Goal: Navigation & Orientation: Find specific page/section

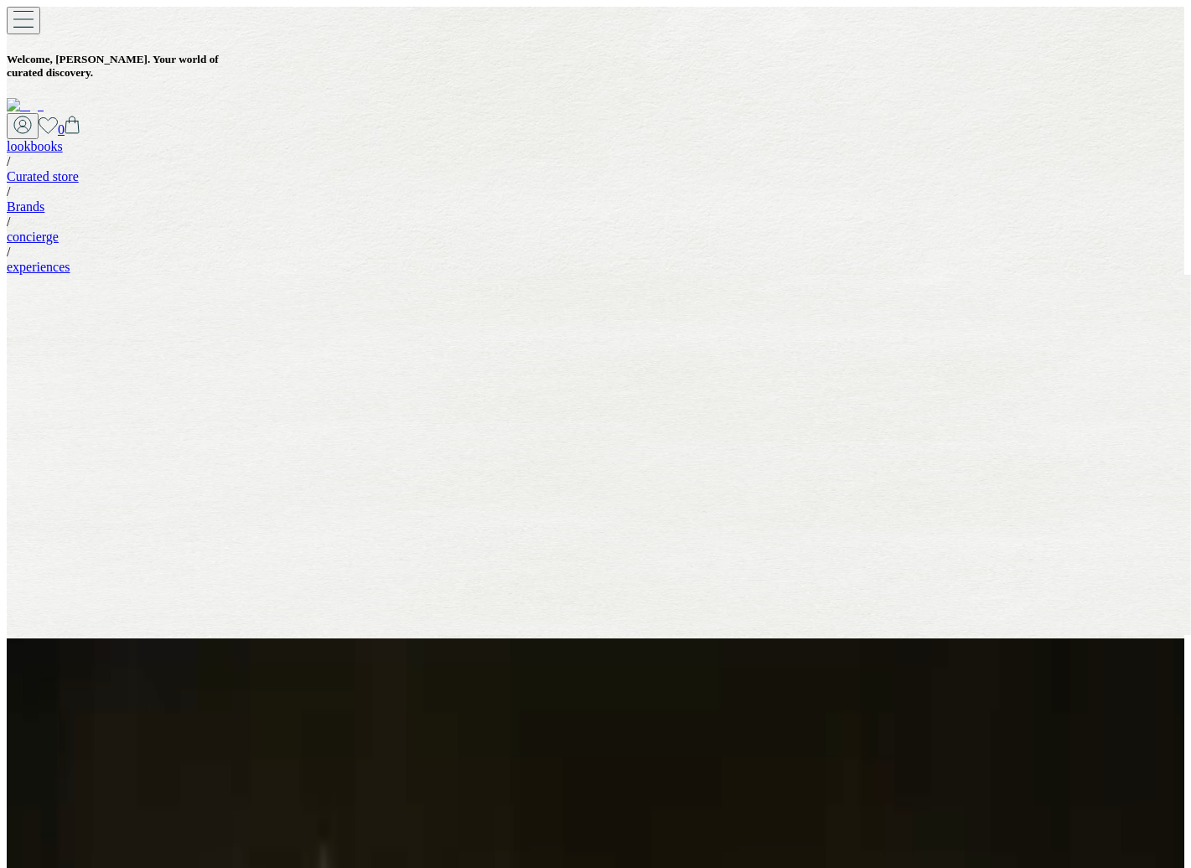
click at [1085, 652] on div "your new Spring/Summer 2025 DISCOVER NOW" at bounding box center [602, 692] width 1191 height 80
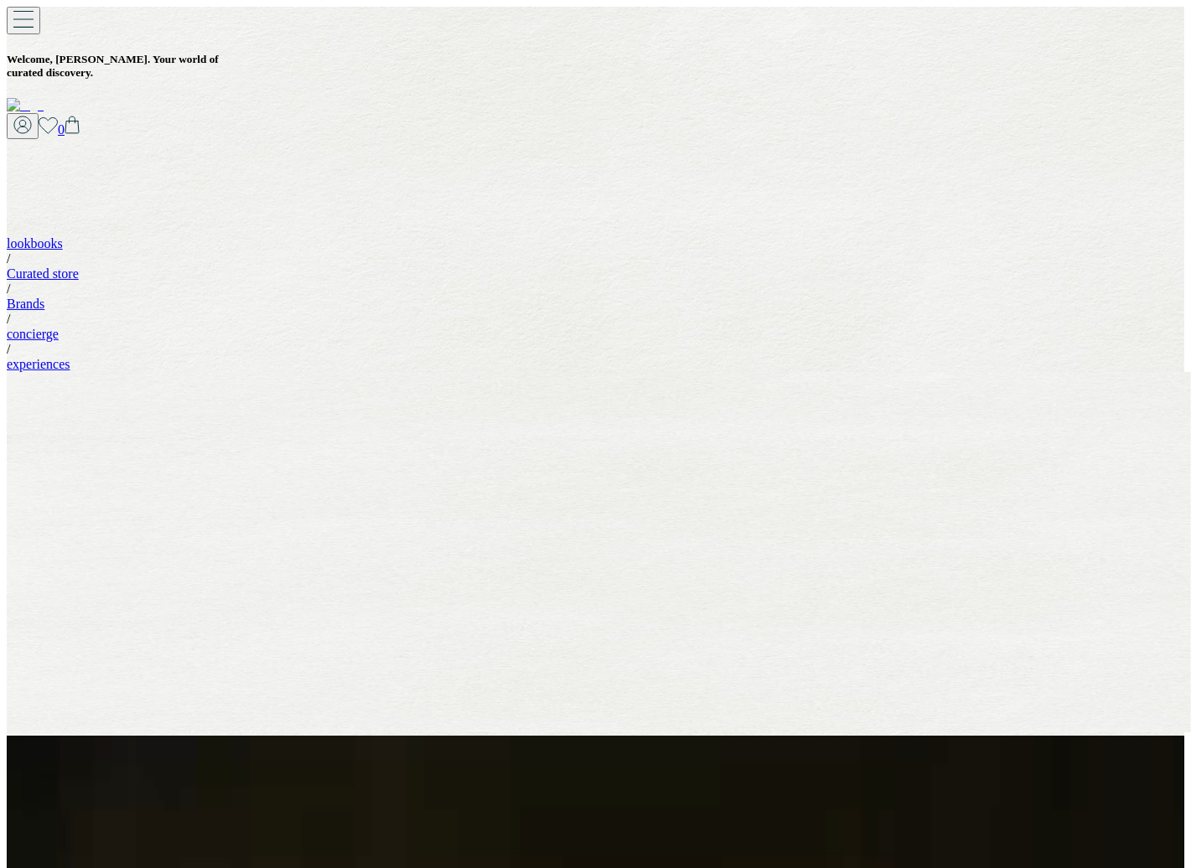
click at [32, 116] on icon at bounding box center [22, 125] width 18 height 18
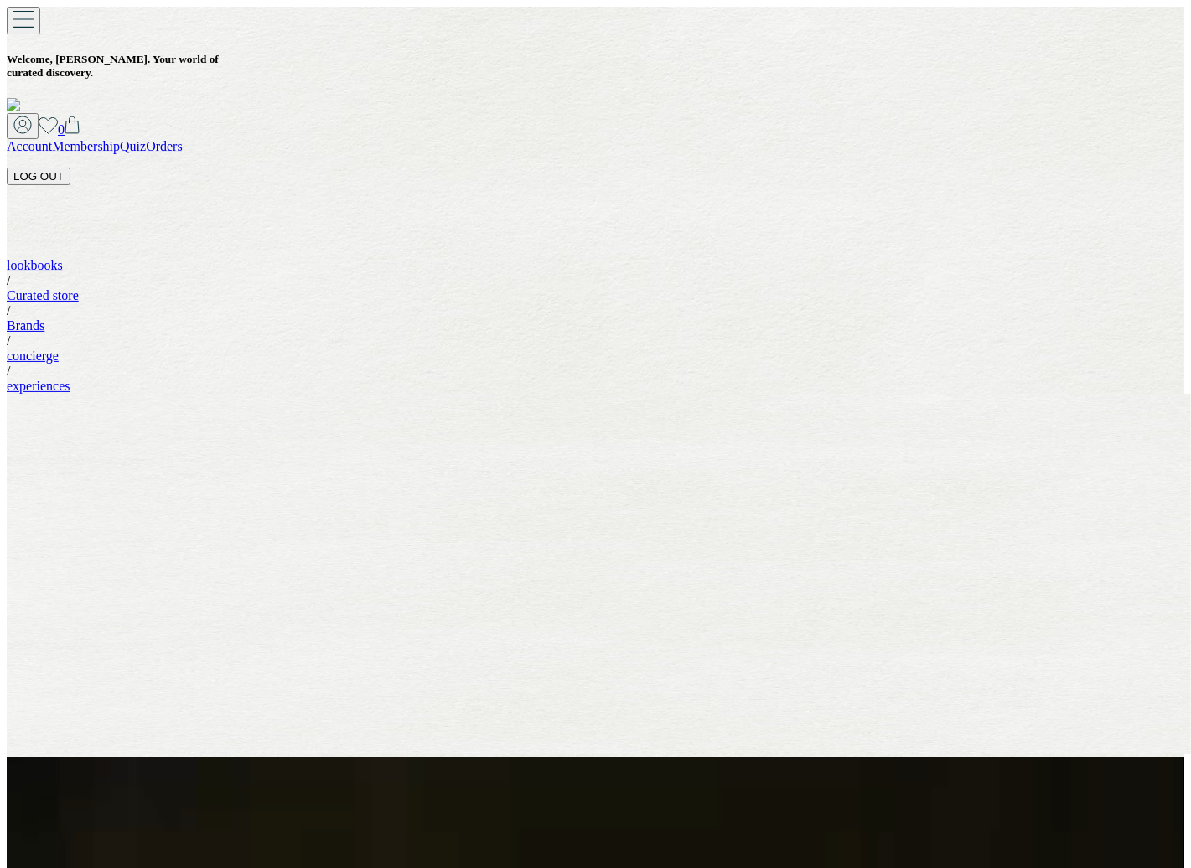
click at [70, 168] on button "LOG OUT" at bounding box center [39, 177] width 64 height 18
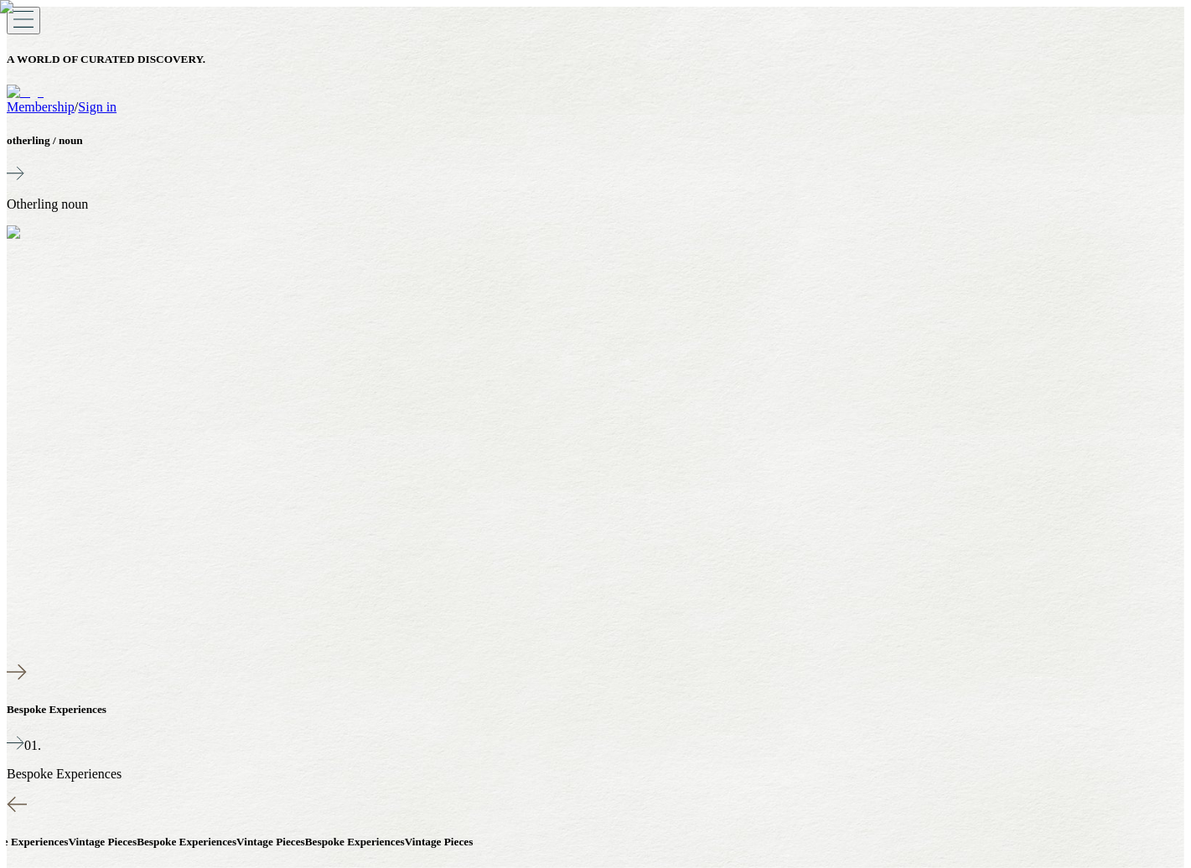
click at [116, 100] on link "Sign in" at bounding box center [97, 107] width 39 height 14
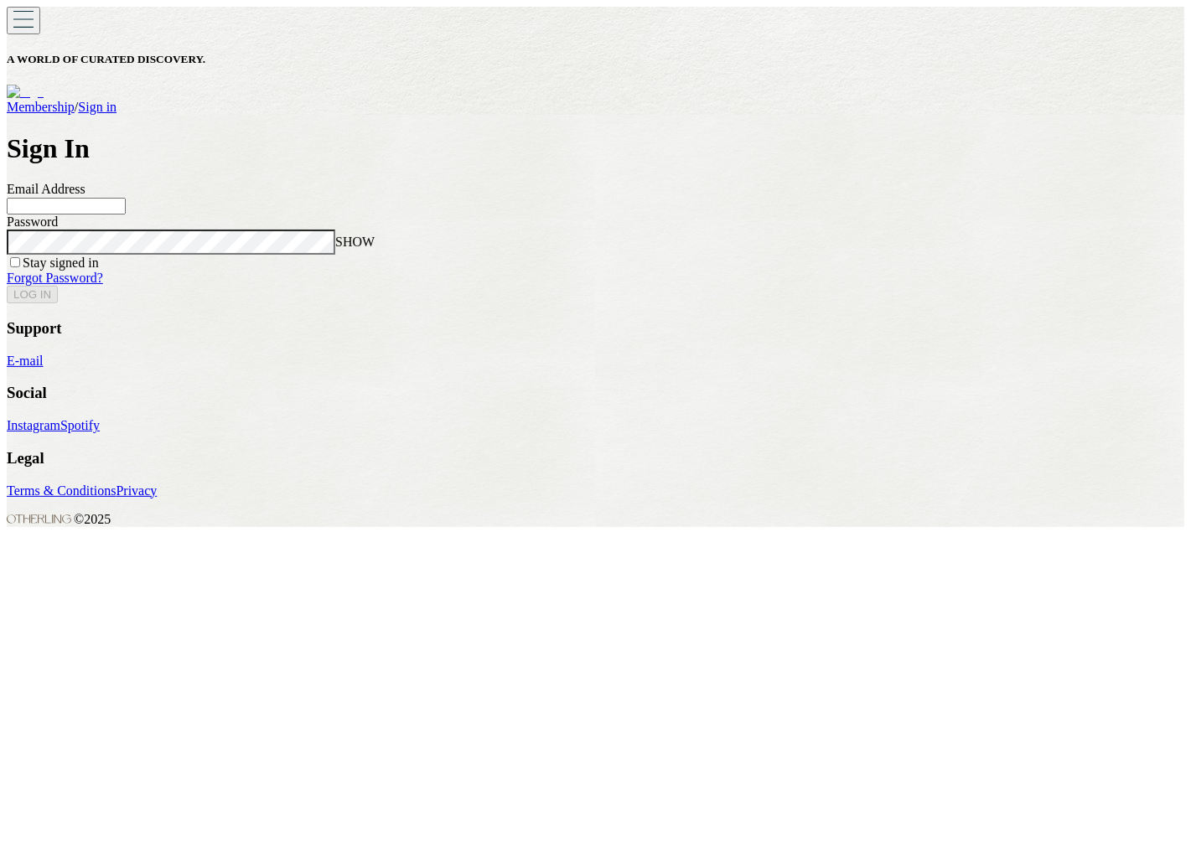
click at [126, 214] on input at bounding box center [66, 206] width 119 height 17
type input "**********"
click at [7, 286] on button "LOG IN" at bounding box center [32, 295] width 51 height 18
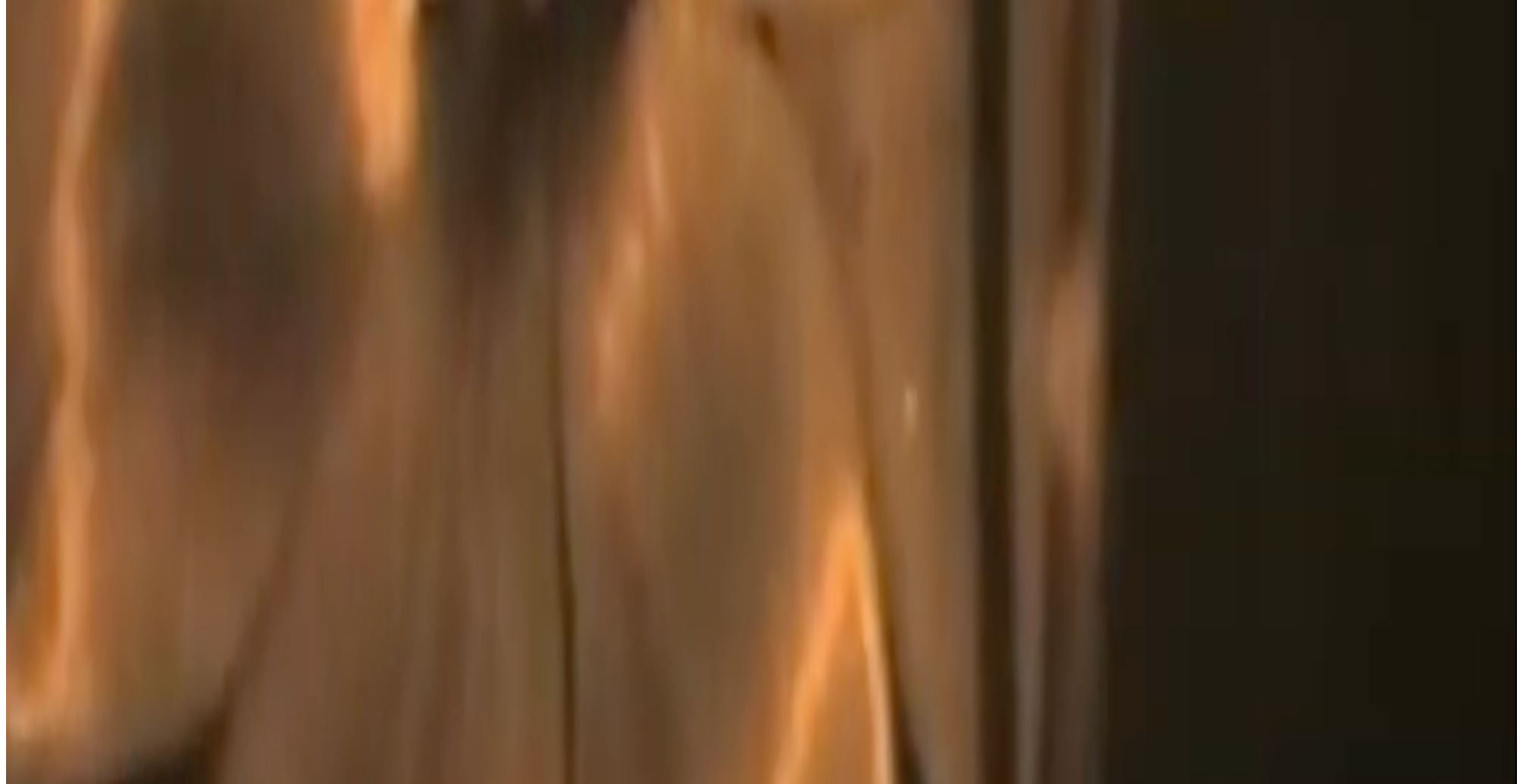
scroll to position [4598, 0]
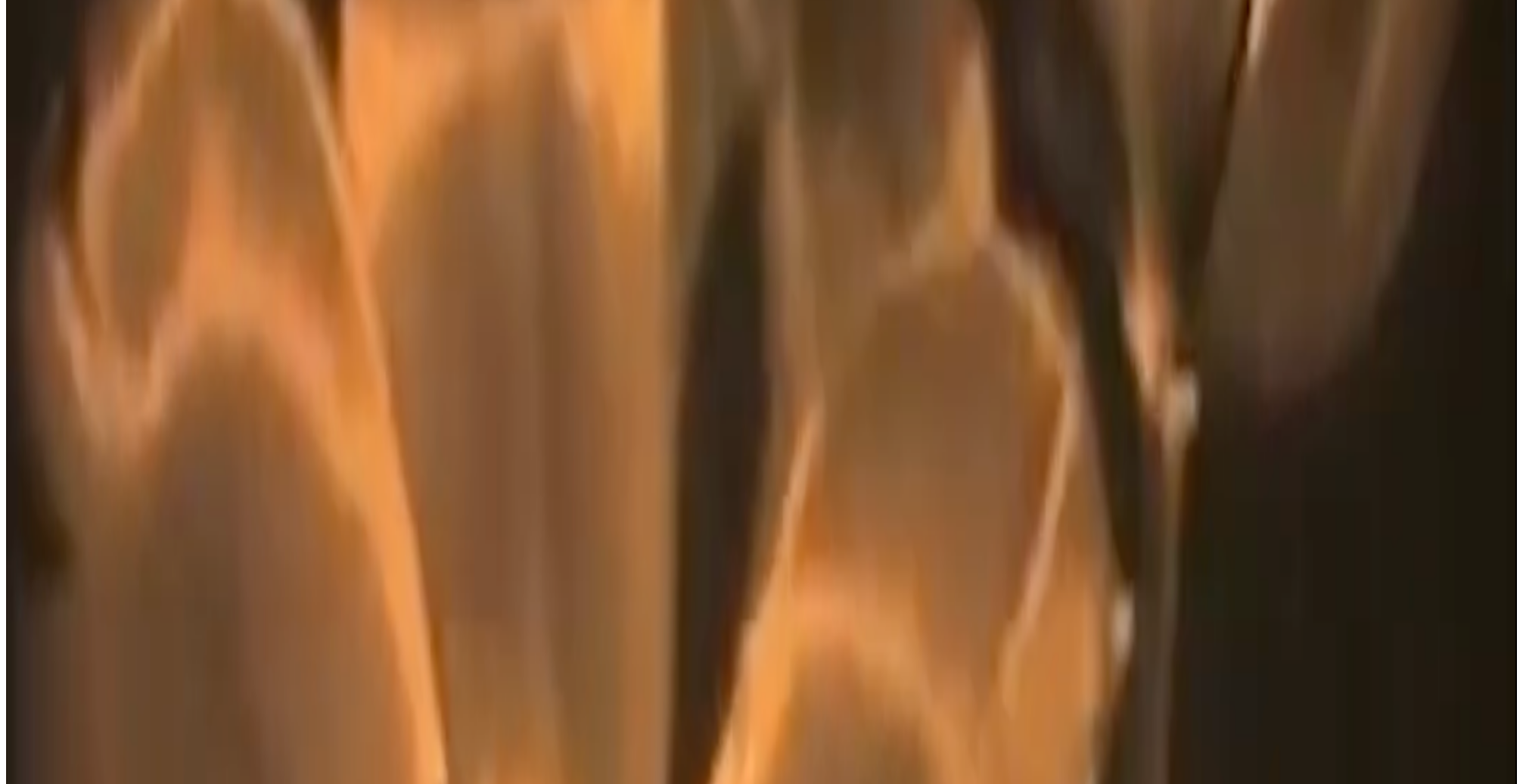
scroll to position [3027, 0]
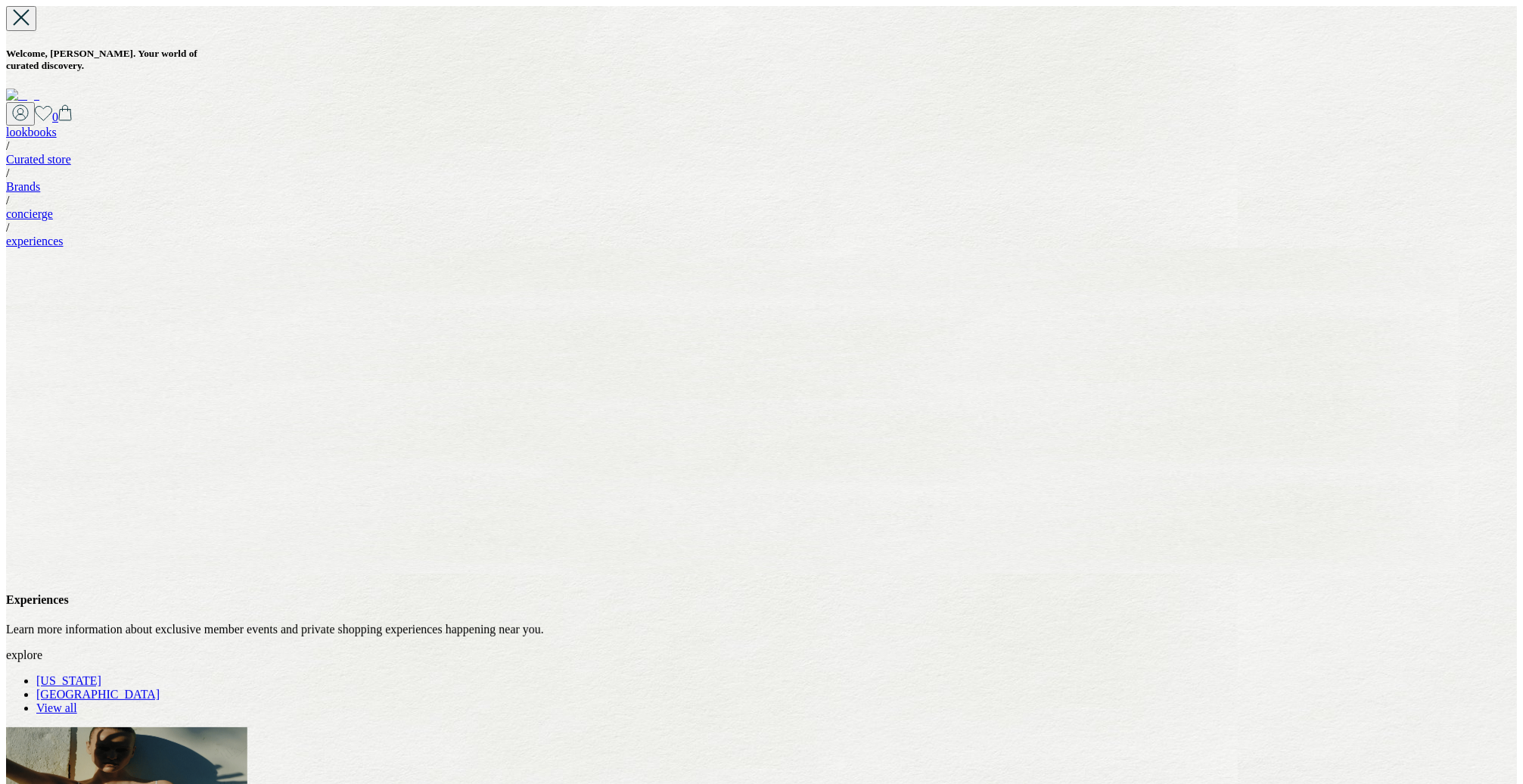
click at [63, 235] on link "experiences" at bounding box center [35, 241] width 58 height 13
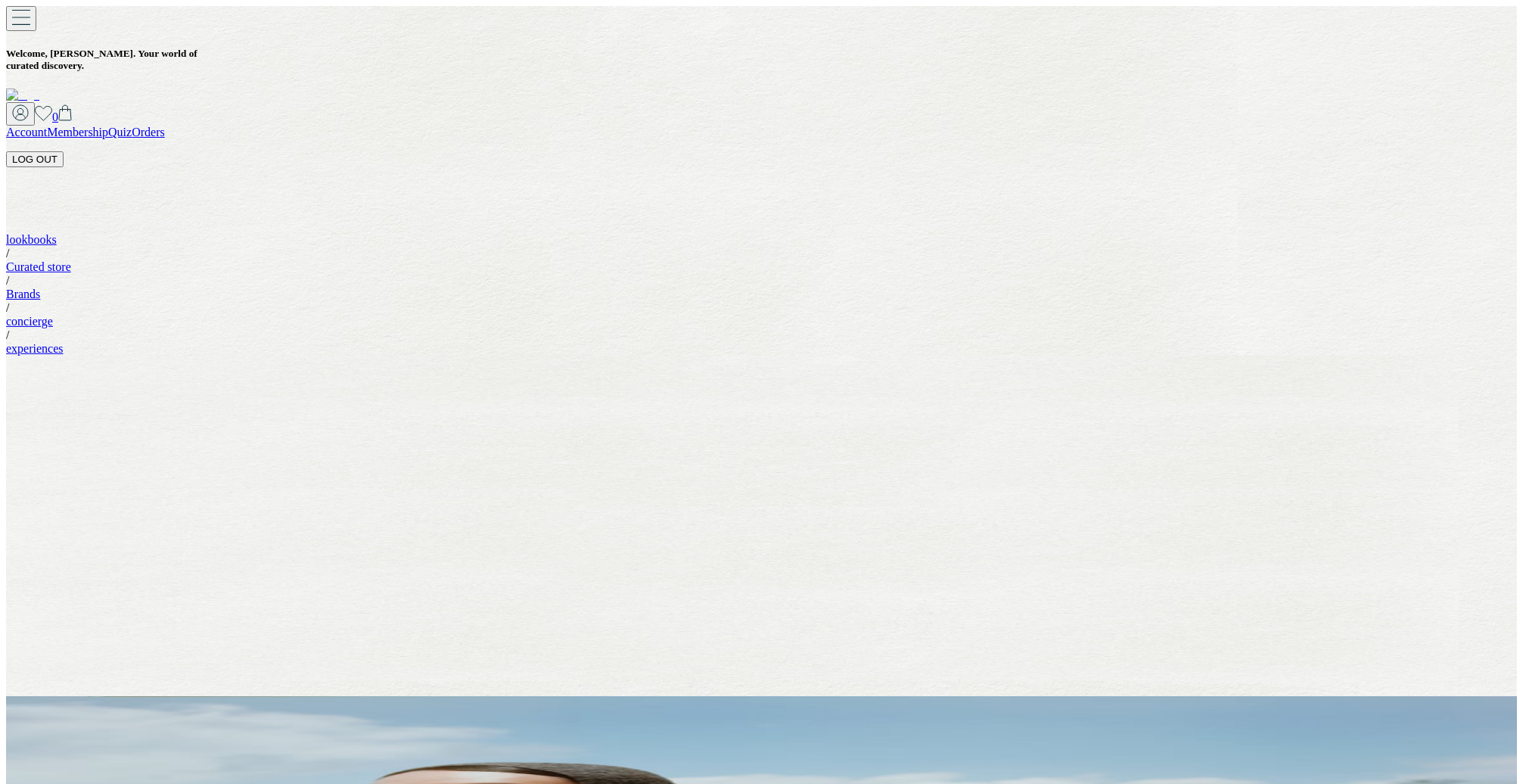
click at [108, 126] on link "Membership" at bounding box center [78, 132] width 61 height 13
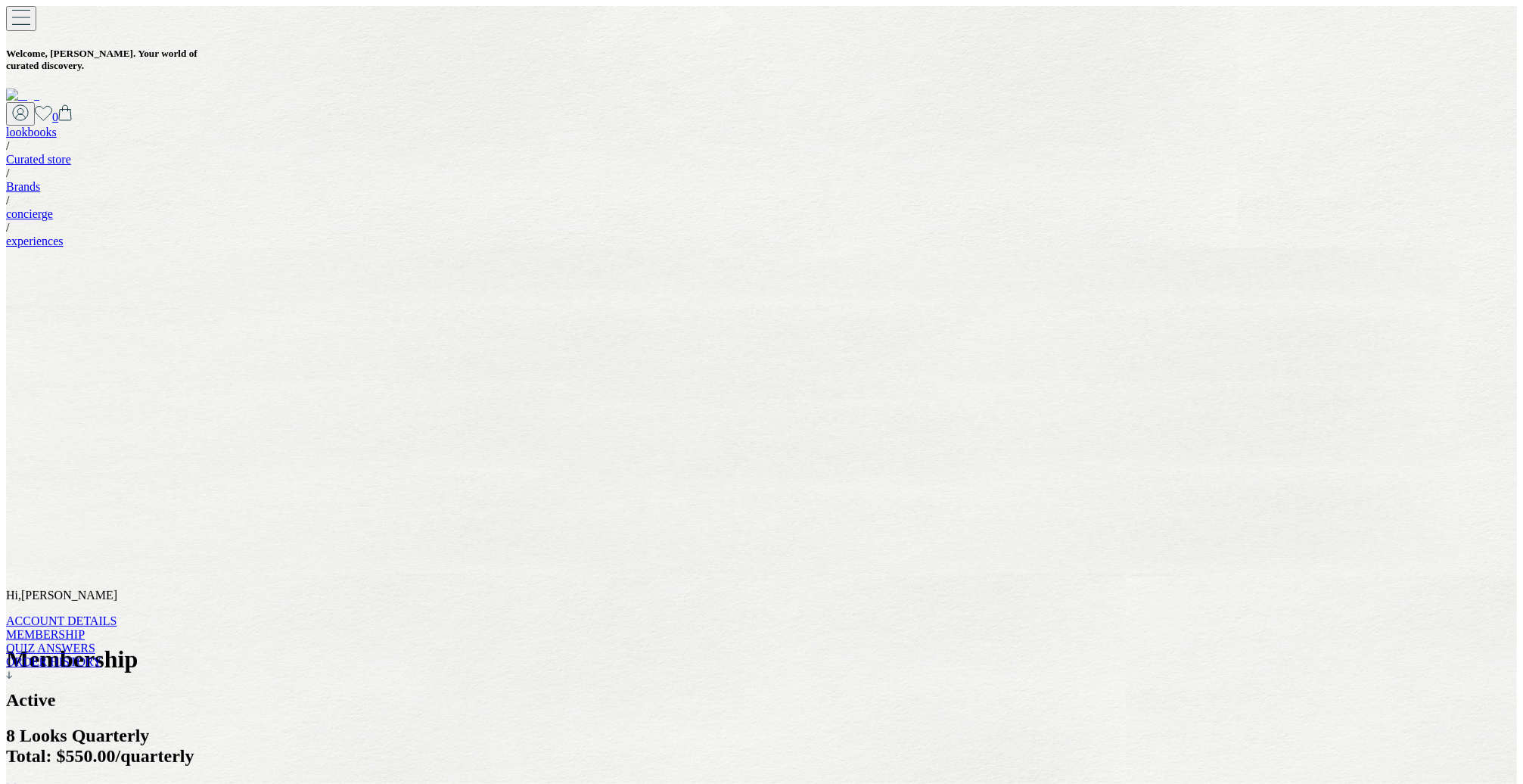
click at [104, 614] on link "ACCOUNT DETAILS" at bounding box center [61, 621] width 110 height 13
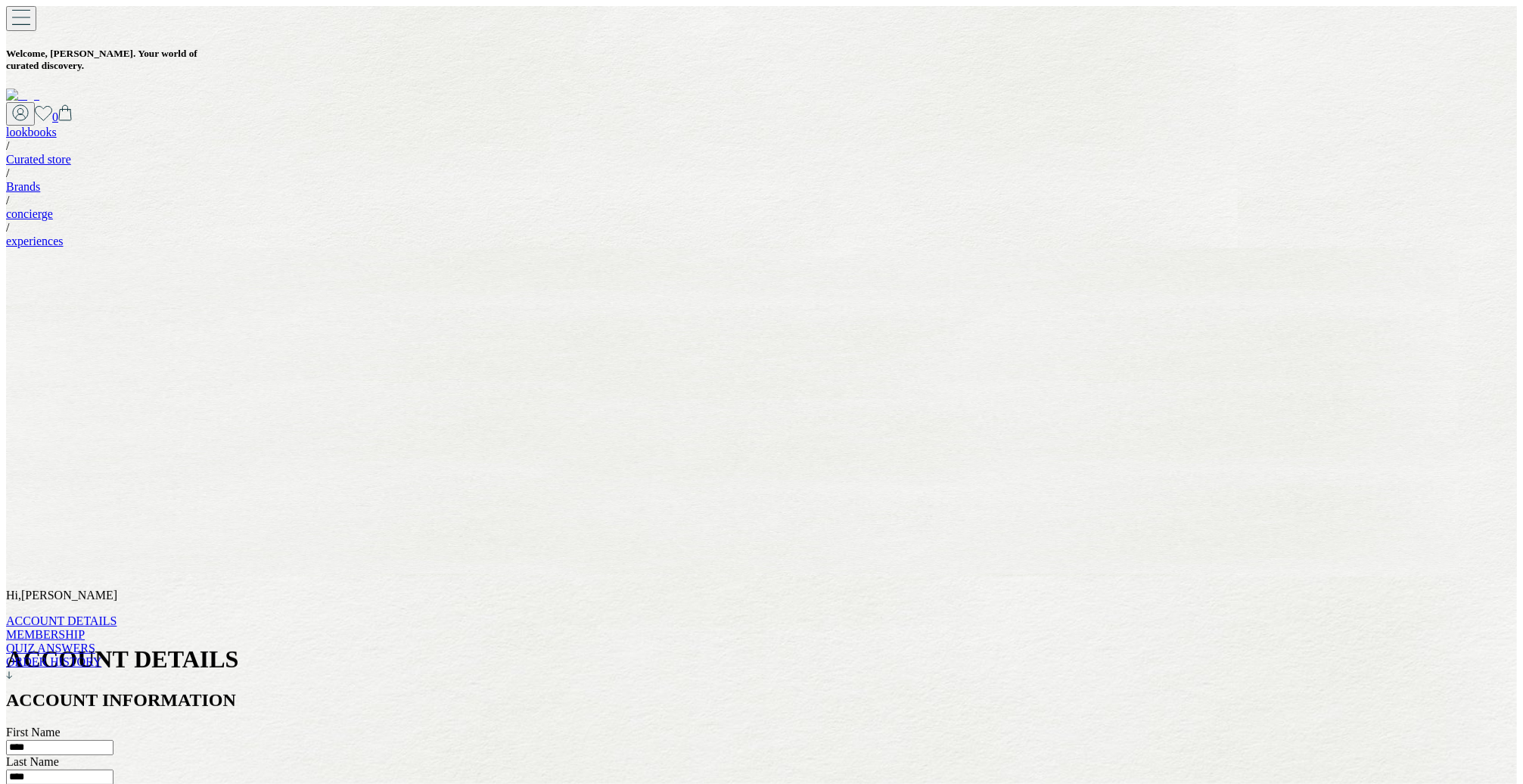
click at [51, 641] on link "QUIZ ANSWERS" at bounding box center [51, 648] width 89 height 13
click at [85, 656] on link "ORDER HISTORY" at bounding box center [54, 662] width 96 height 13
click at [40, 89] on img at bounding box center [23, 95] width 33 height 14
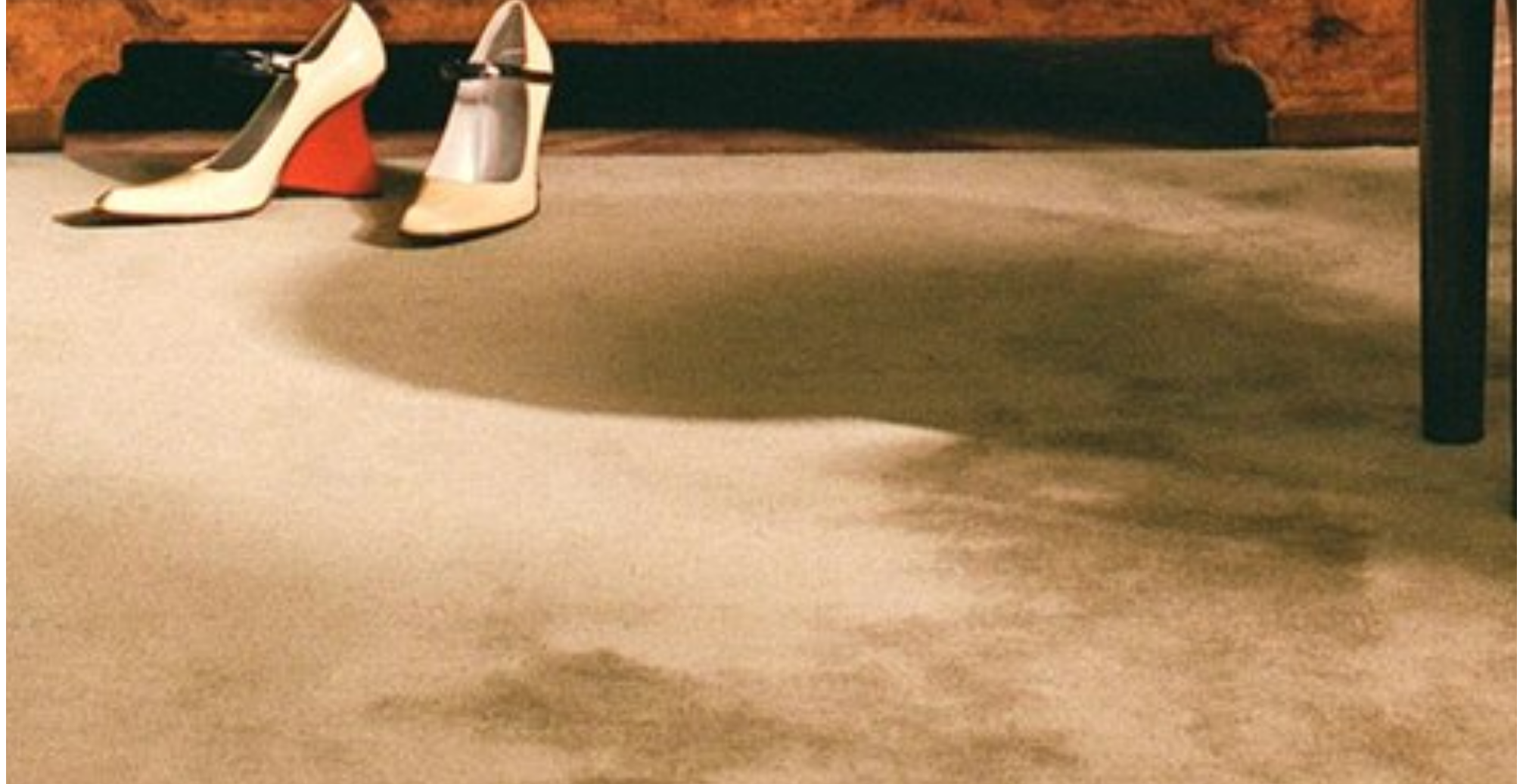
scroll to position [4598, 0]
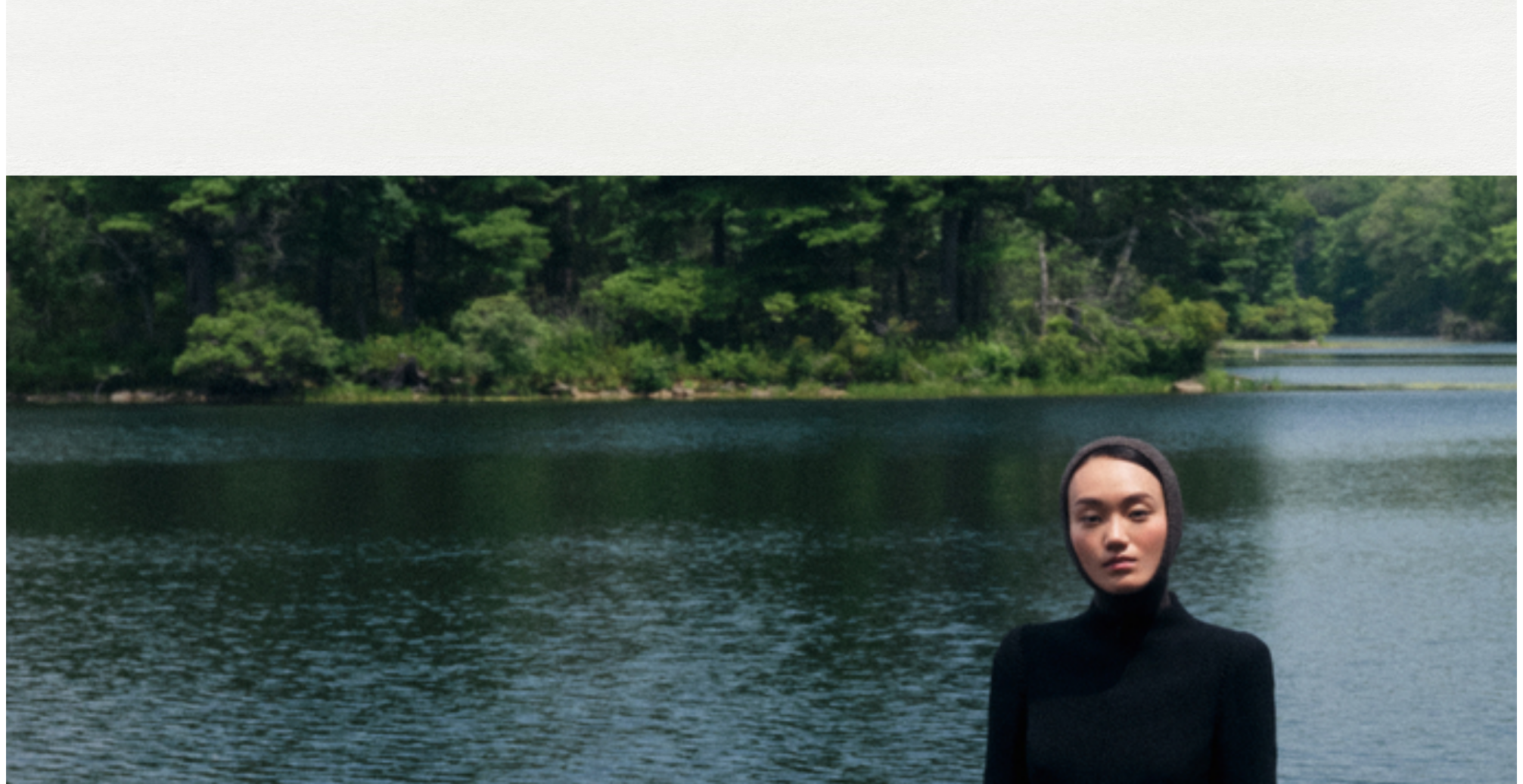
scroll to position [598, 0]
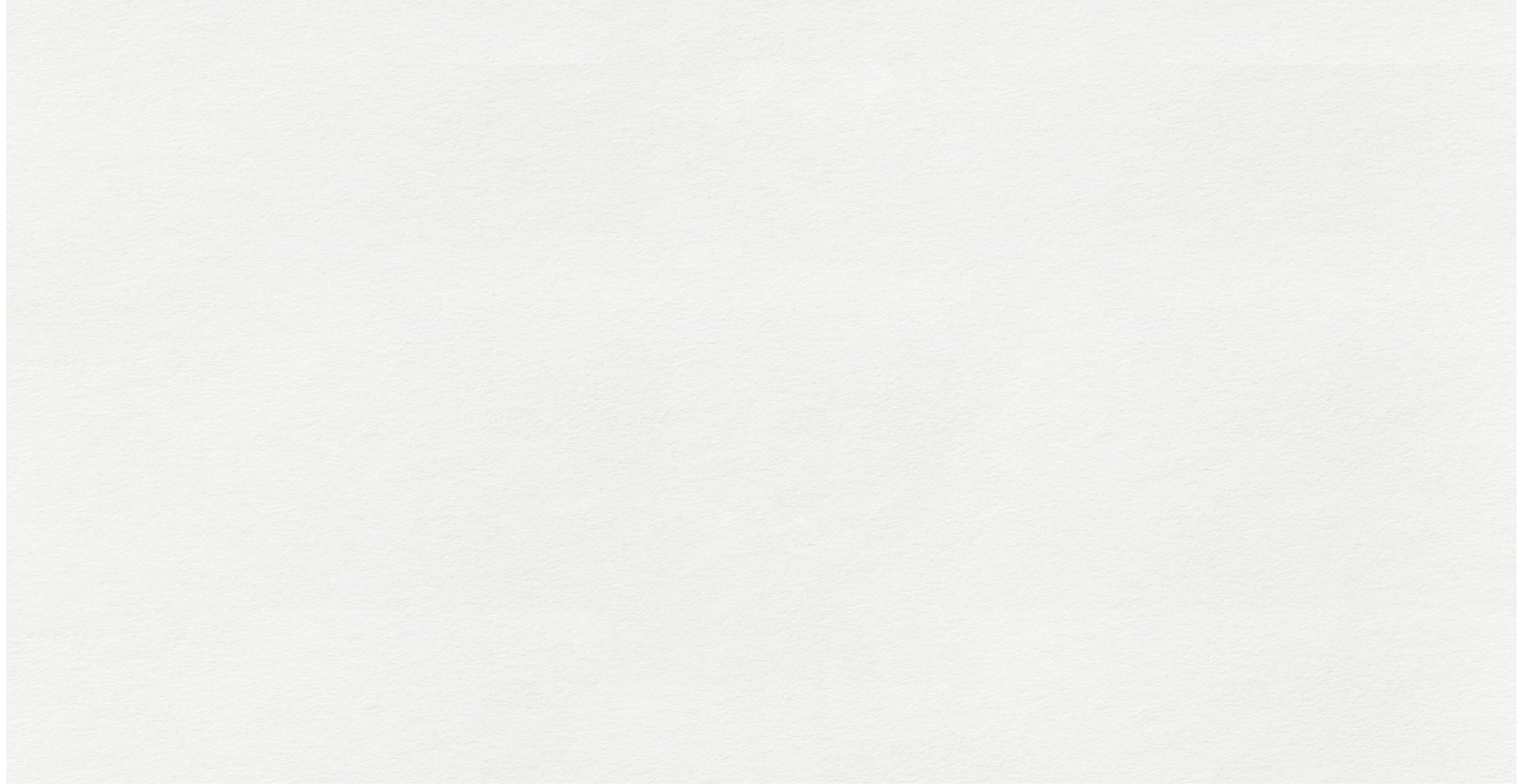
scroll to position [1851, 0]
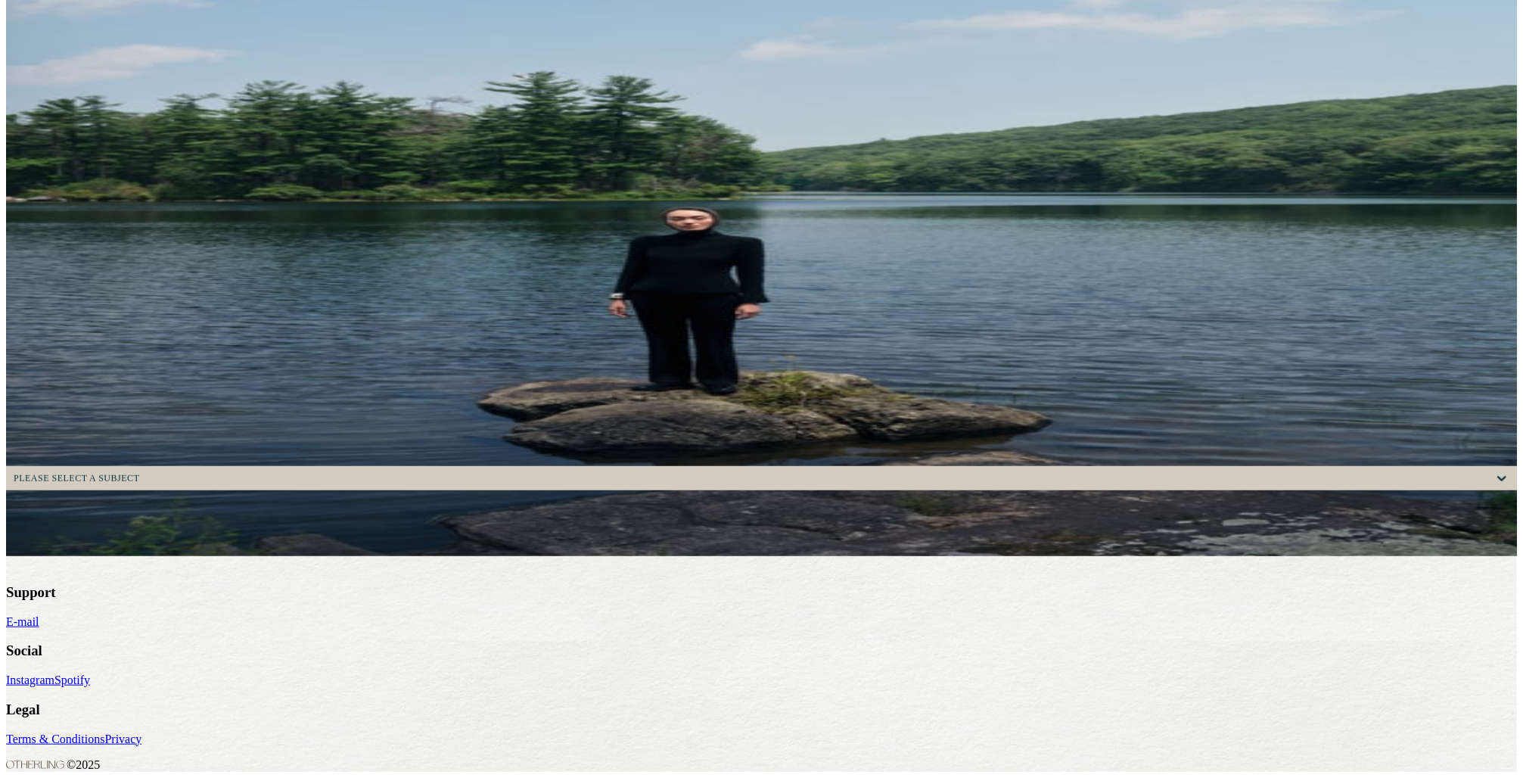
scroll to position [1061, 0]
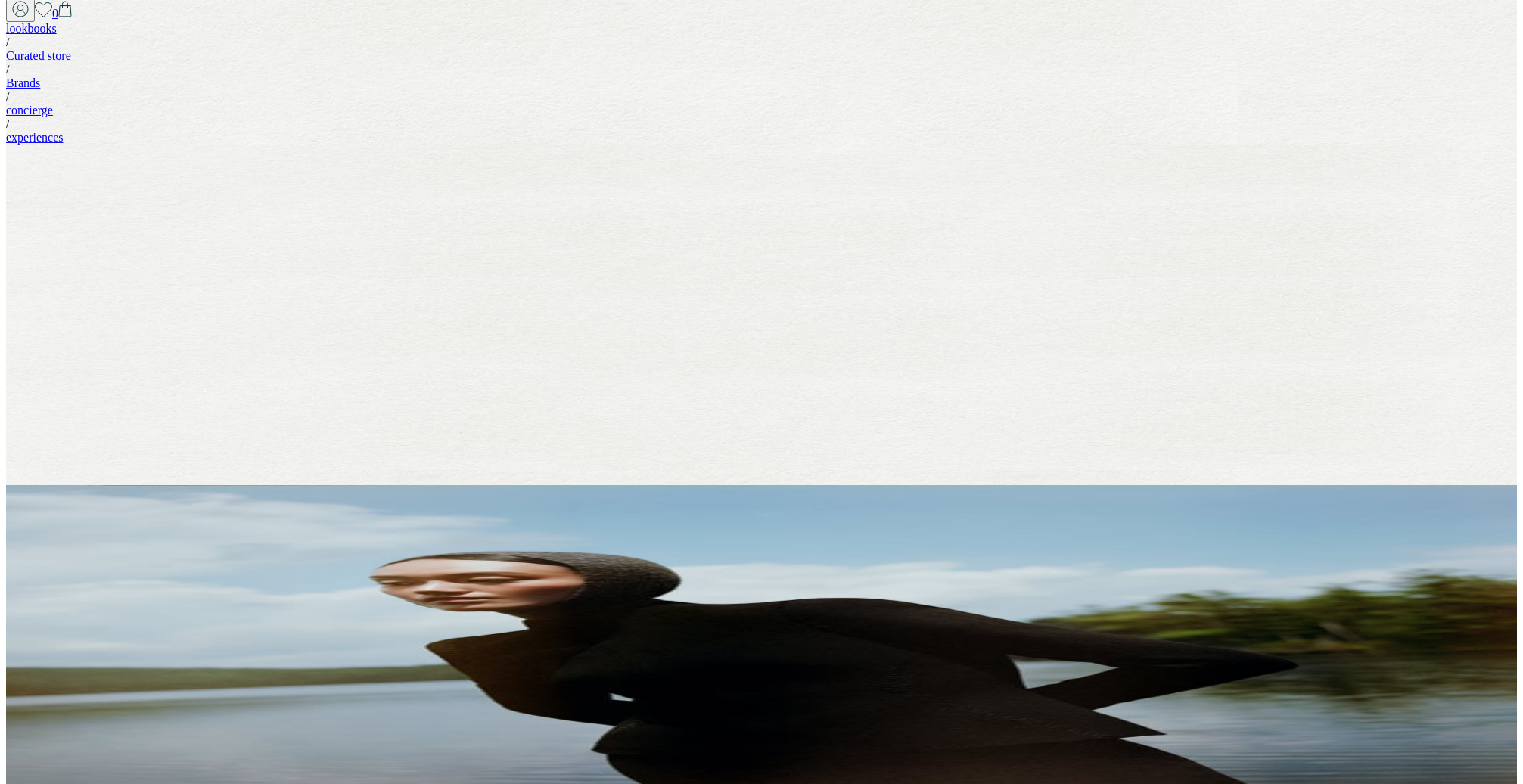
scroll to position [397, 0]
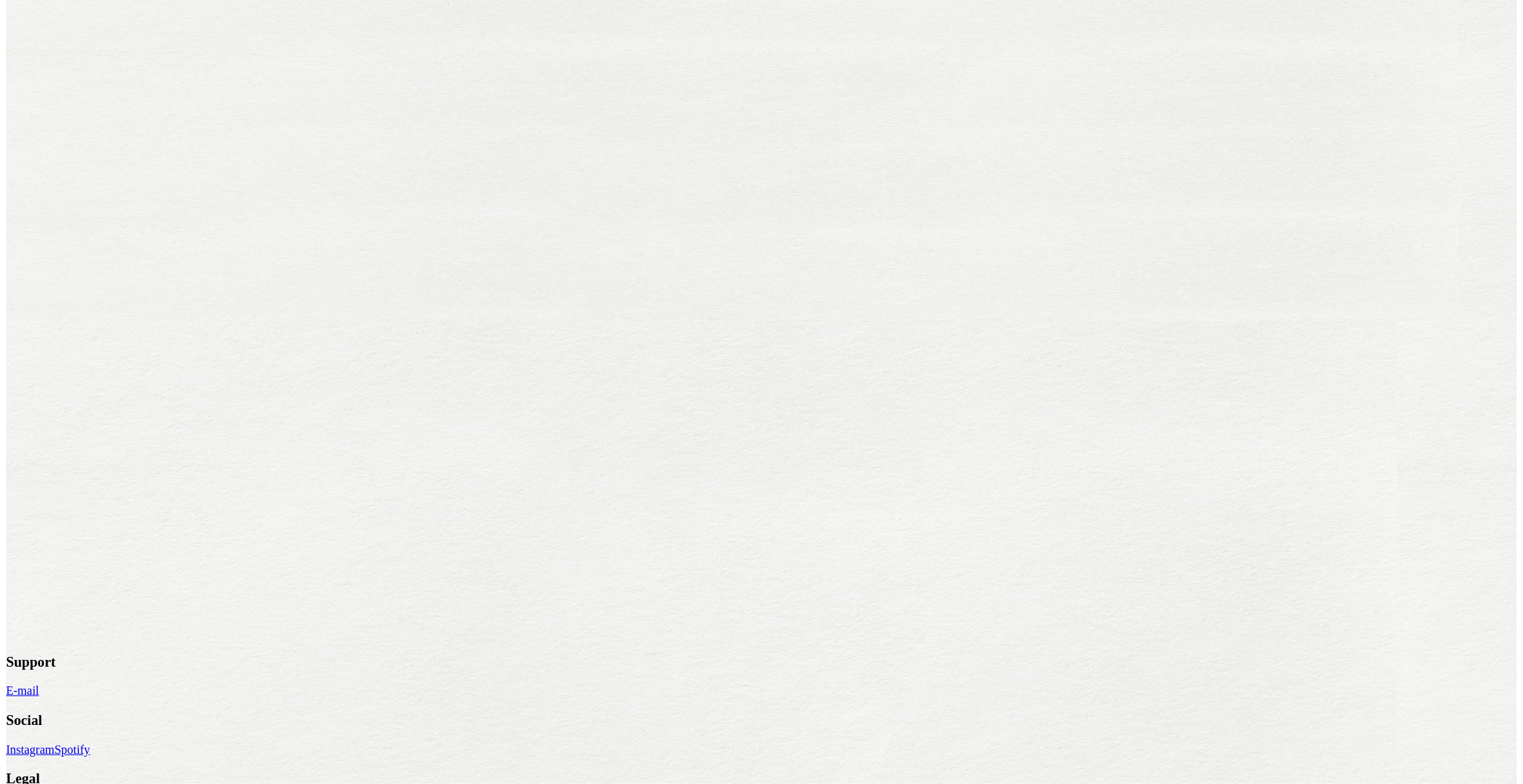
scroll to position [0, 0]
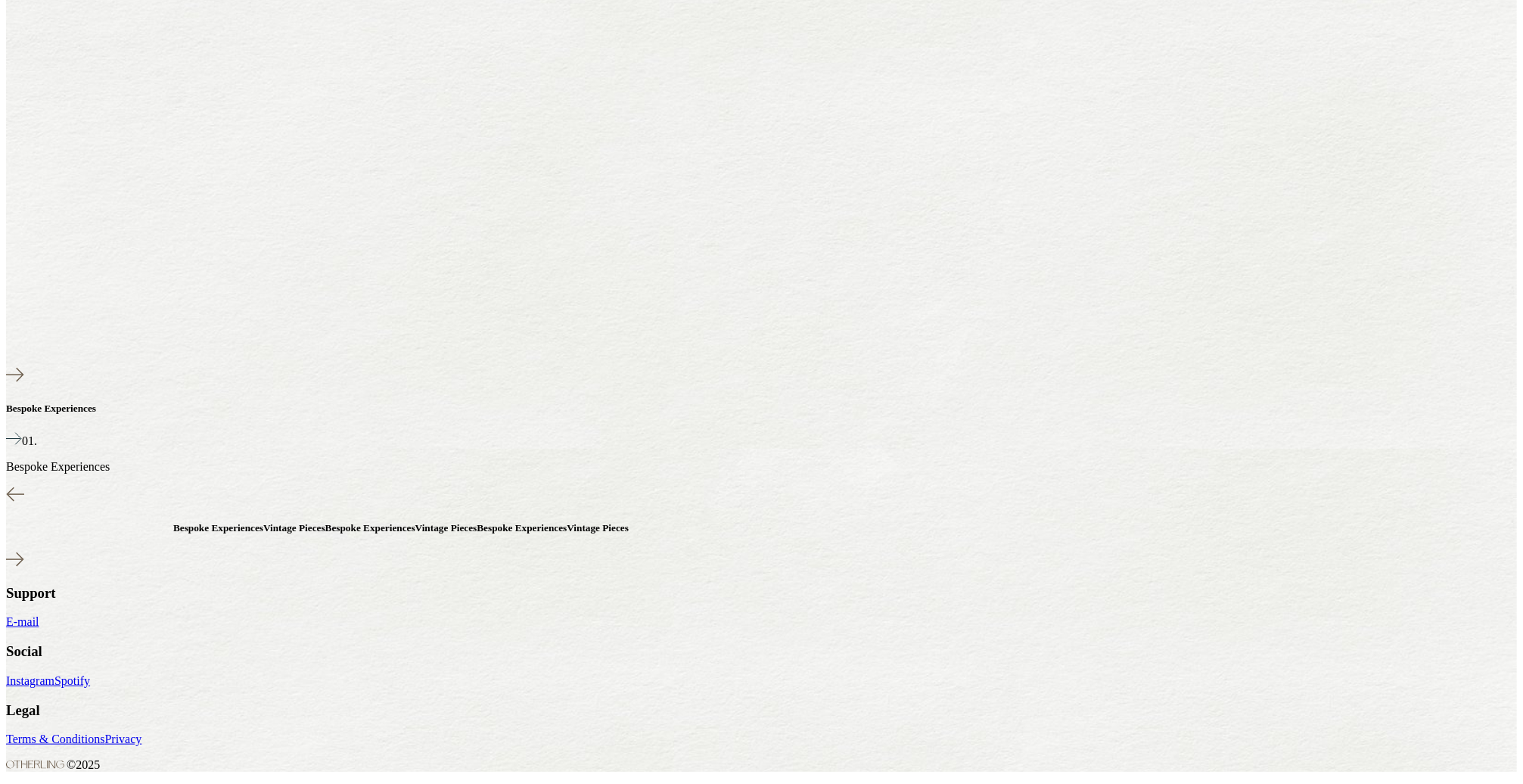
scroll to position [2716, 0]
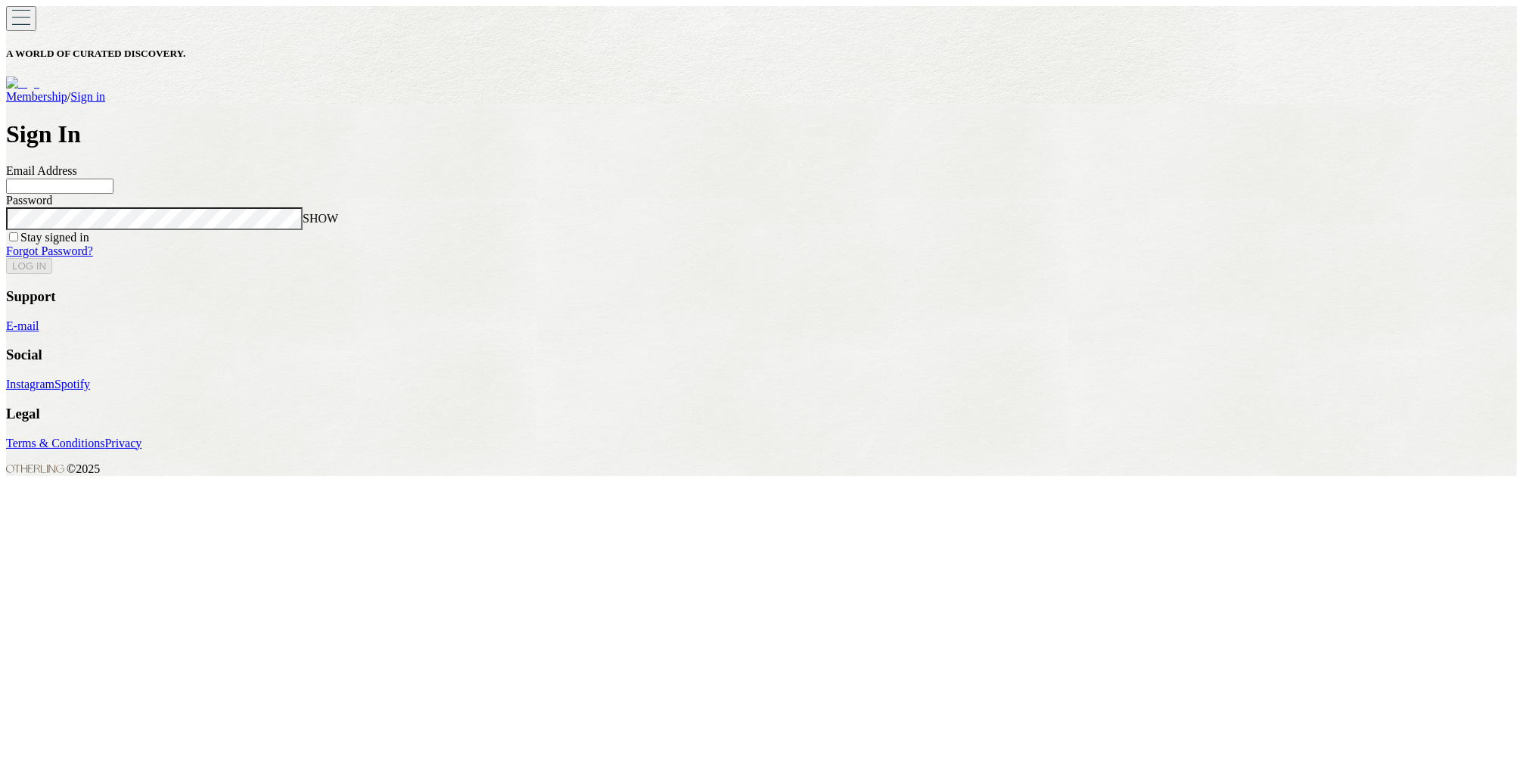
click at [68, 90] on link "Membership" at bounding box center [37, 97] width 61 height 13
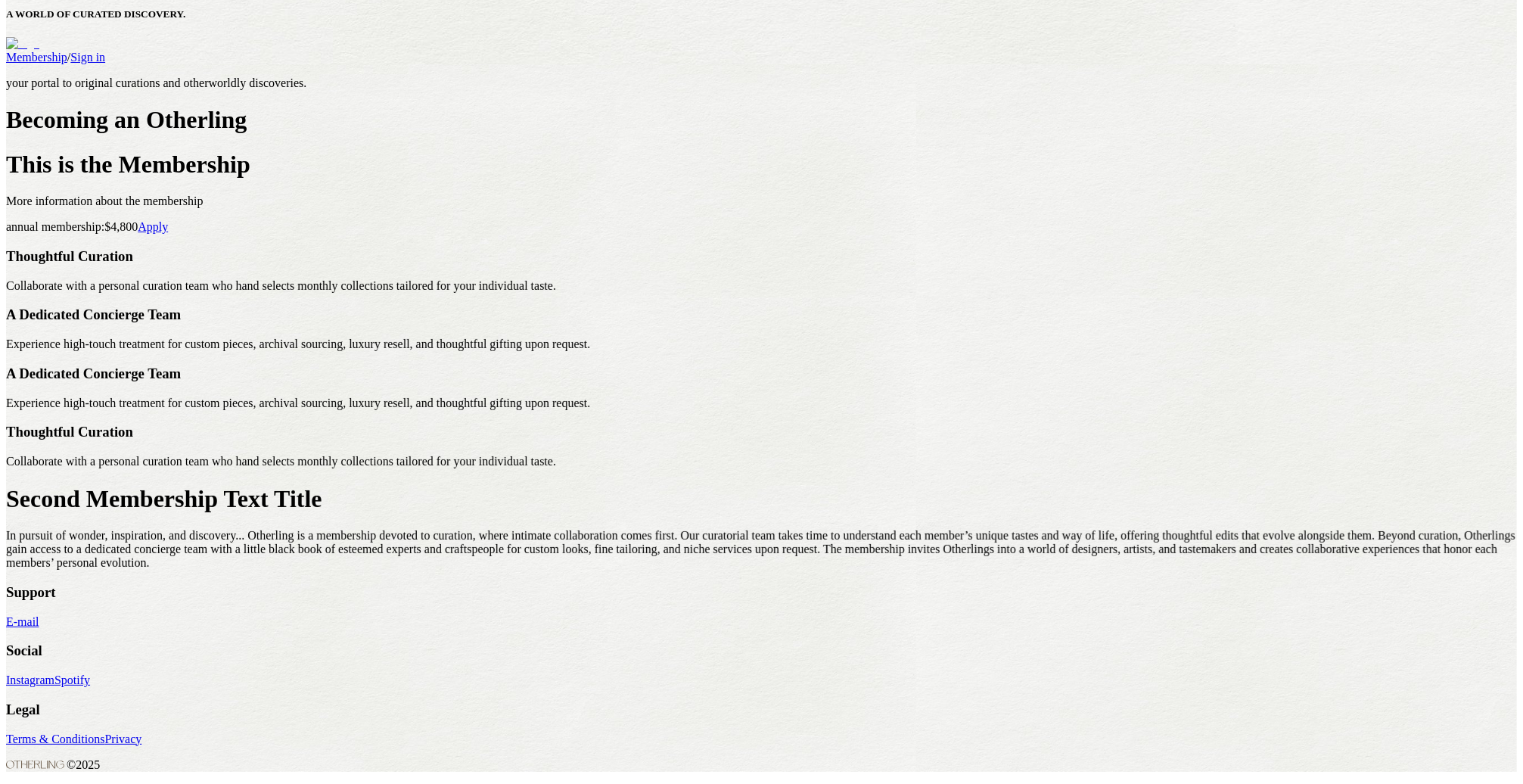
scroll to position [521, 0]
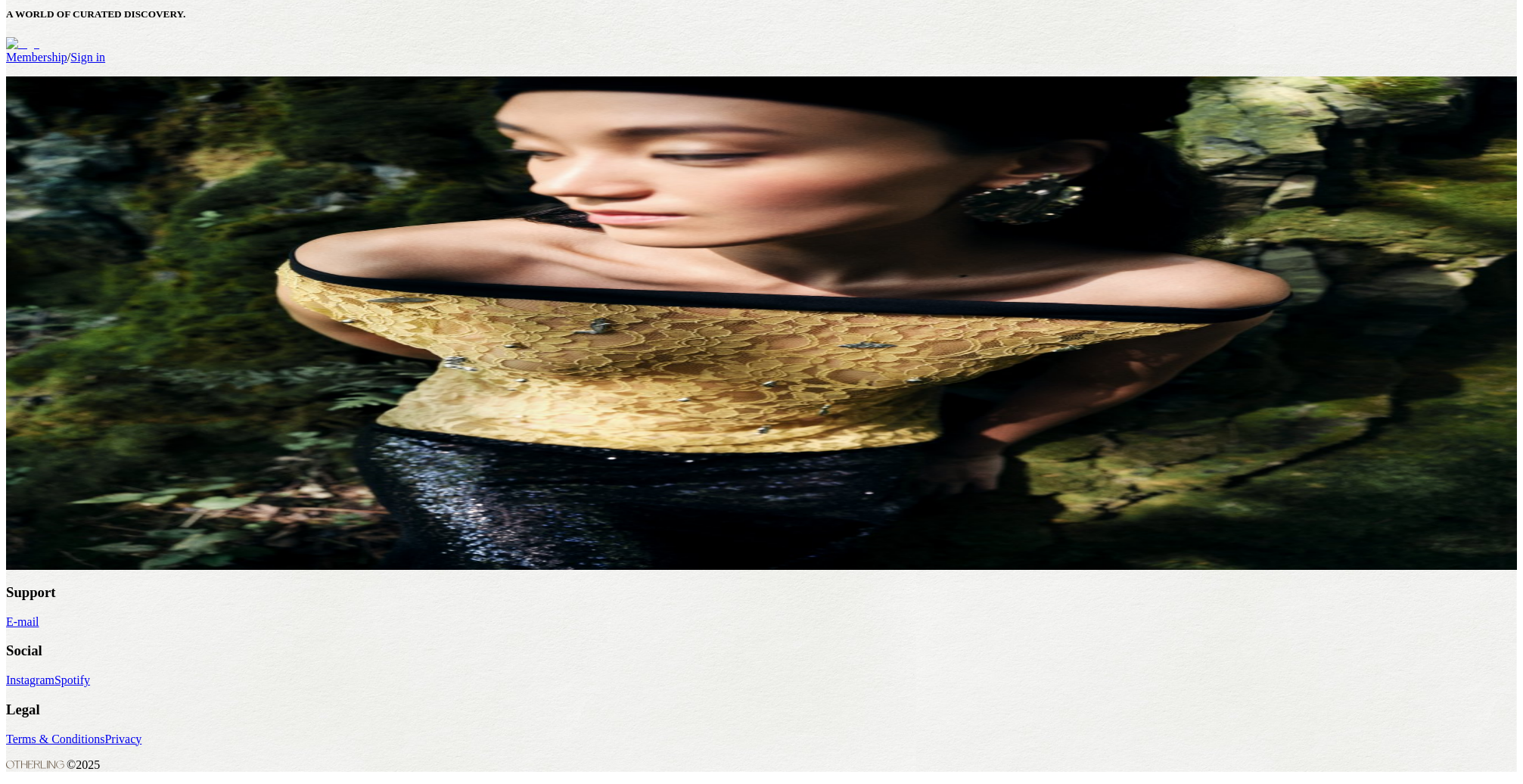
click at [408, 649] on div "A WORLD OF CURATED DISCOVERY. Membership / Sign in your portal to original cura…" at bounding box center [762, 369] width 1511 height 805
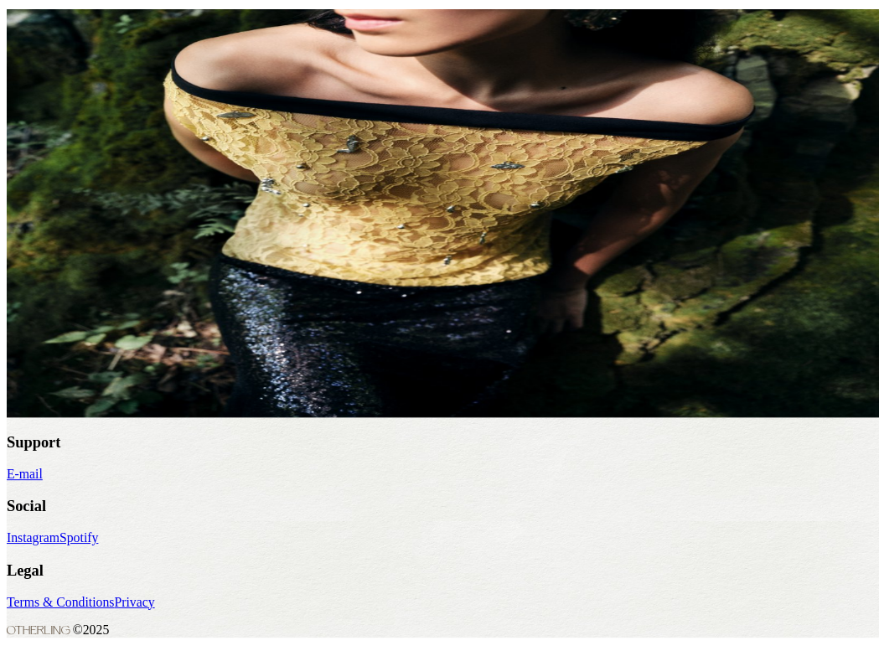
scroll to position [865, 0]
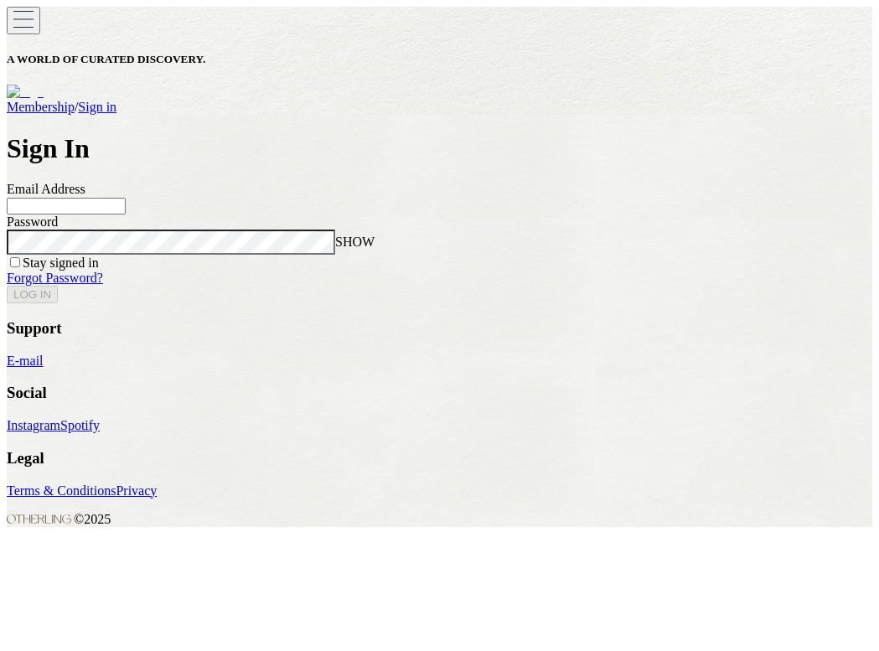
click at [126, 214] on input at bounding box center [66, 206] width 119 height 17
type input "**********"
click at [7, 286] on button "LOG IN" at bounding box center [32, 295] width 51 height 18
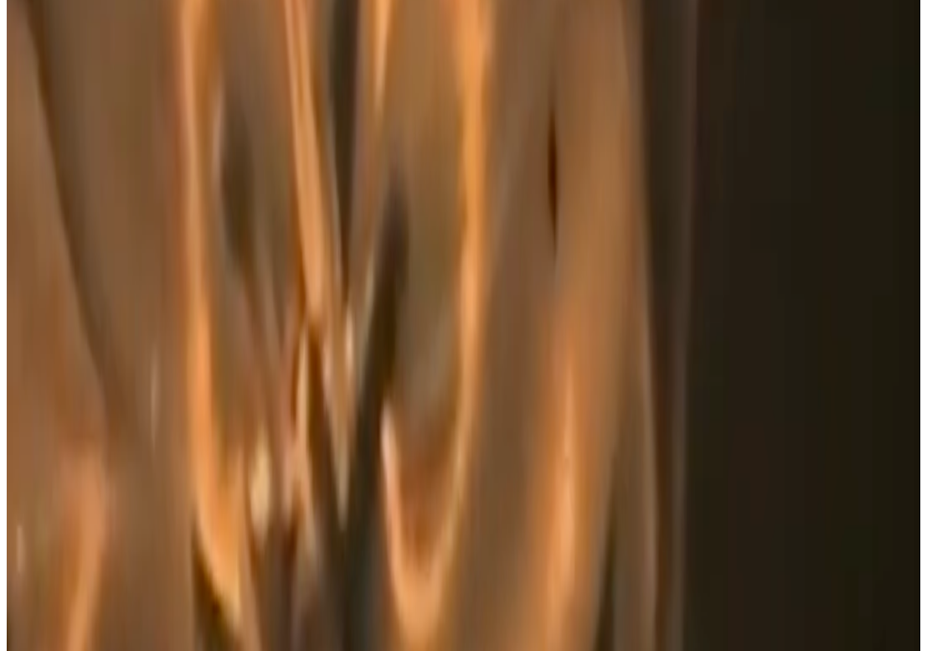
scroll to position [4672, 0]
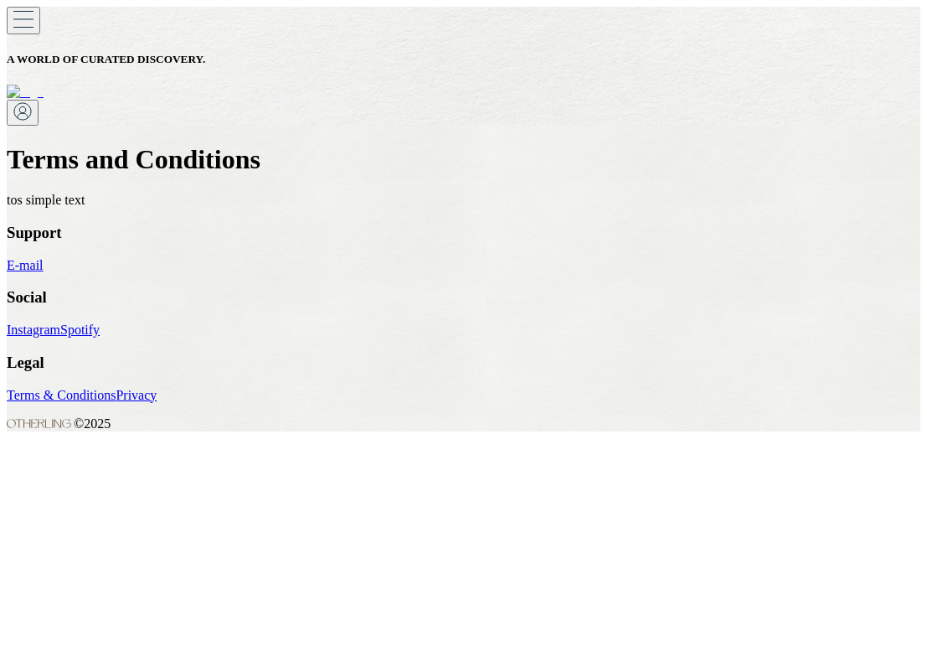
click at [157, 388] on link "Privacy" at bounding box center [136, 395] width 41 height 14
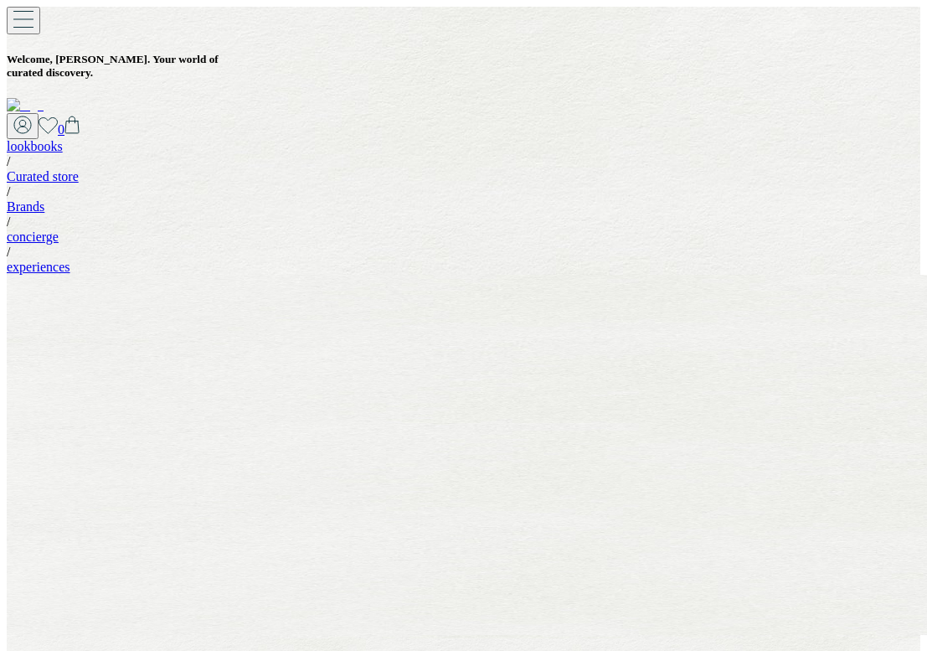
click at [44, 98] on img at bounding box center [25, 105] width 37 height 15
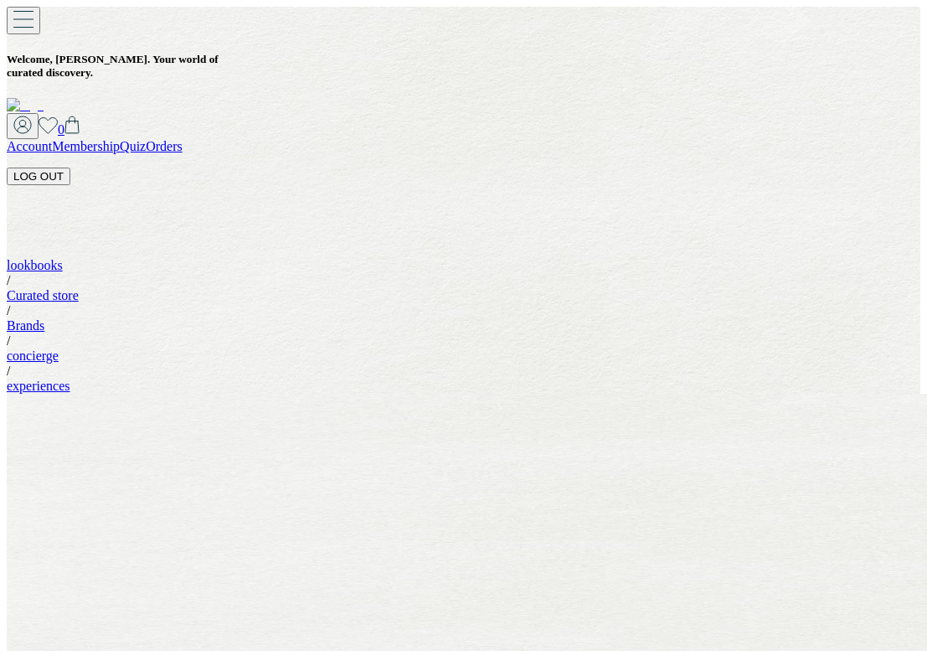
click at [58, 118] on icon at bounding box center [48, 126] width 18 height 16
click at [32, 116] on icon at bounding box center [22, 125] width 18 height 18
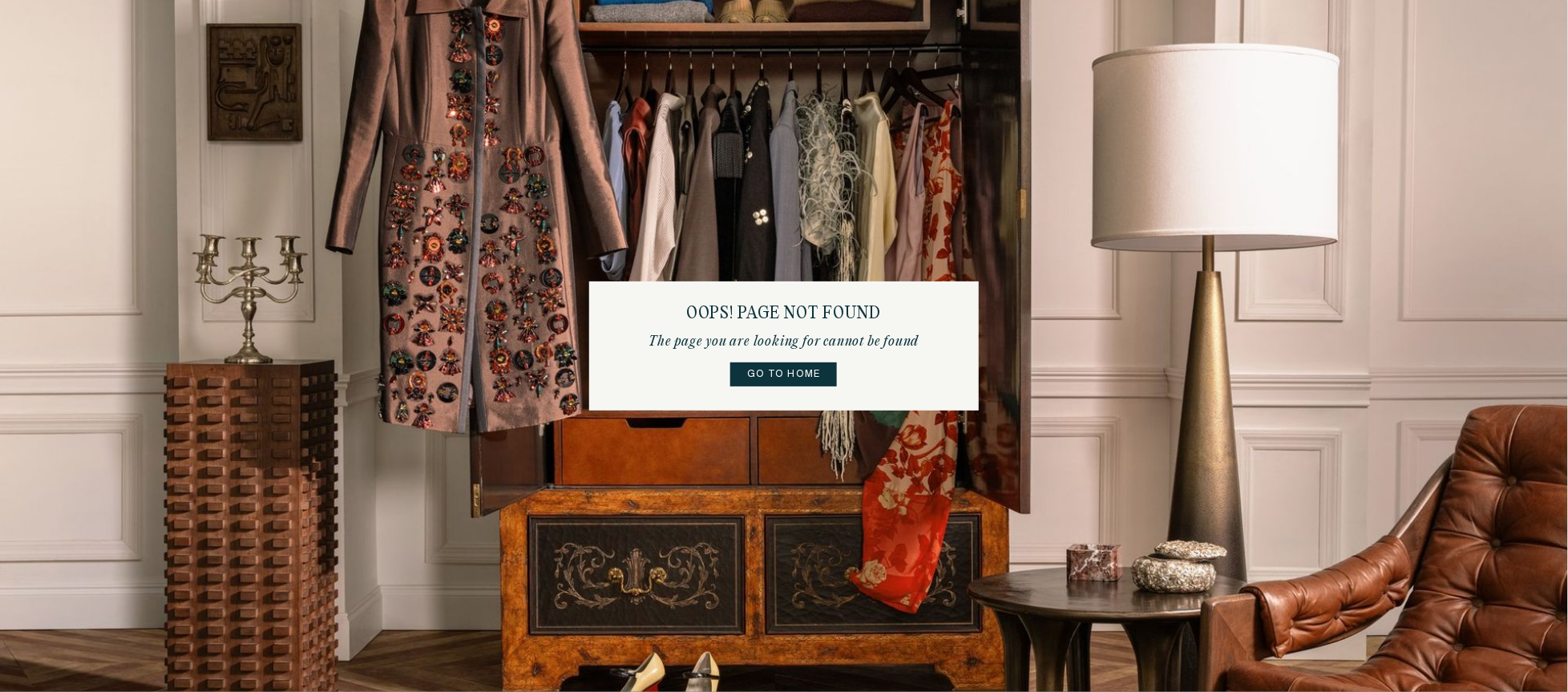
click at [751, 370] on link "Go to home" at bounding box center [783, 374] width 106 height 24
